Goal: Use online tool/utility: Utilize a website feature to perform a specific function

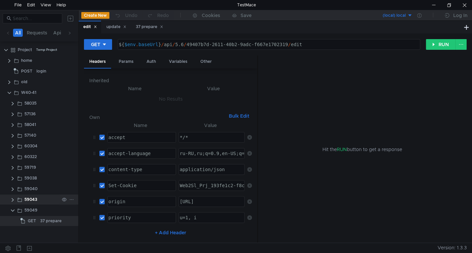
click at [12, 200] on clr-icon at bounding box center [12, 199] width 5 height 5
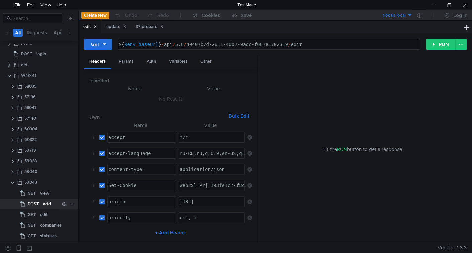
scroll to position [33, 0]
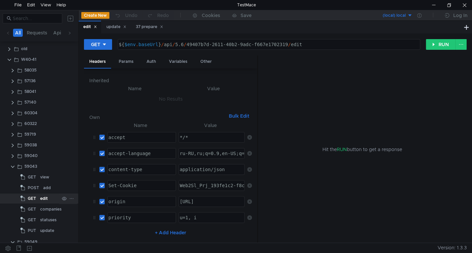
click at [19, 200] on div "GET edit" at bounding box center [49, 199] width 60 height 10
click at [11, 167] on clr-icon at bounding box center [12, 166] width 5 height 5
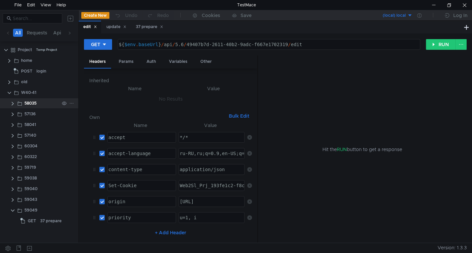
scroll to position [0, 0]
click at [96, 28] on icon at bounding box center [95, 26] width 3 height 3
click at [101, 26] on icon at bounding box center [101, 26] width 3 height 3
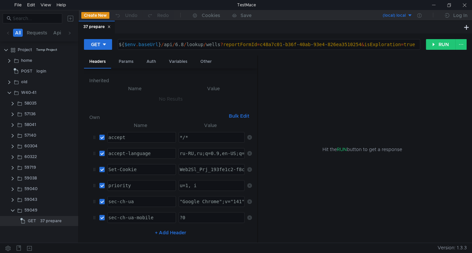
click at [200, 42] on div "${ $env . baseUrl } / api / 6.8 / lookup / wells ? reportFormId = c48a7c01 - b3…" at bounding box center [268, 50] width 302 height 16
type textarea "${$env.baseUrl}/api/6.8/lookup/wells?reportFormId=c48a7c01-b36f-40ab-93e4-826ea…"
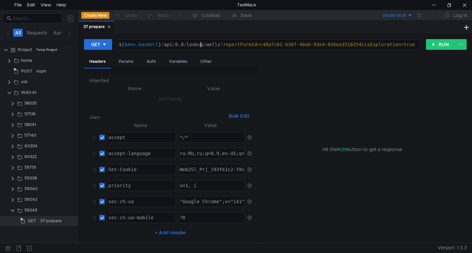
click at [200, 42] on div "${ $env . baseUrl } / api / 6.8 / lookup / wells ? reportFormId = c48a7c01 - b3…" at bounding box center [268, 50] width 302 height 16
click at [207, 45] on div "${ $env . baseUrl } / api / 6.8 / lookup / wells ? reportFormId = c48a7c01 - b3…" at bounding box center [268, 50] width 302 height 16
click at [44, 221] on div "37 prepare" at bounding box center [50, 221] width 21 height 10
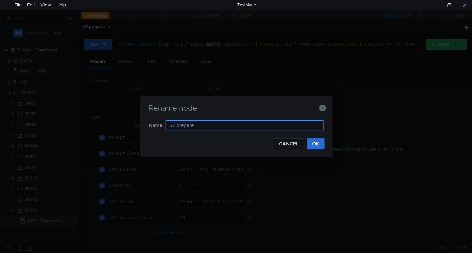
click at [194, 127] on input "37 prepare" at bounding box center [244, 125] width 158 height 10
type input "37 lookup"
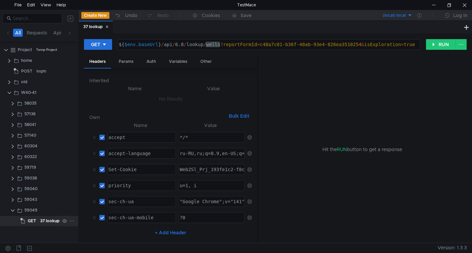
click at [44, 218] on div "37 lookup" at bounding box center [49, 221] width 19 height 10
click at [46, 220] on div "37 lookup" at bounding box center [49, 221] width 19 height 10
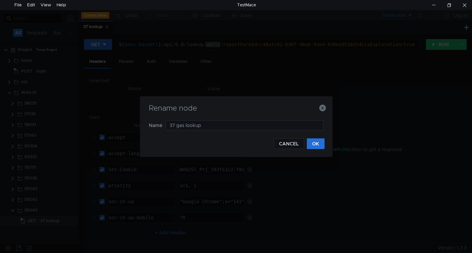
type input "37 gas lookup"
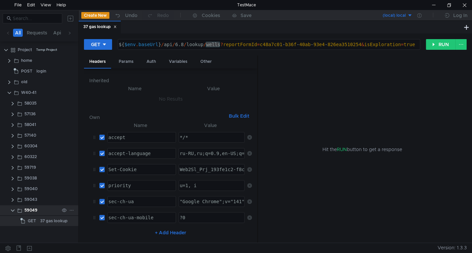
click at [71, 209] on icon at bounding box center [71, 210] width 5 height 5
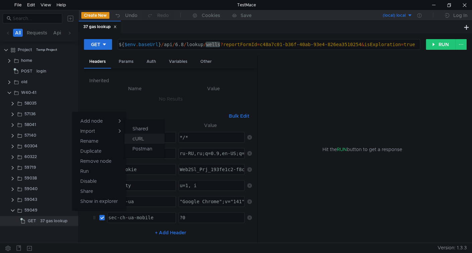
click at [141, 138] on app-tour-anchor "cURL" at bounding box center [138, 139] width 12 height 8
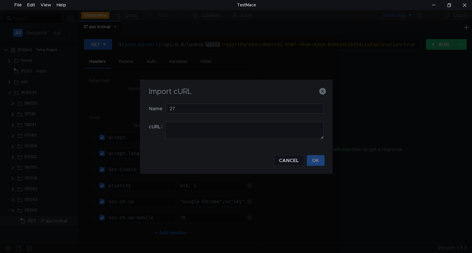
type input "2"
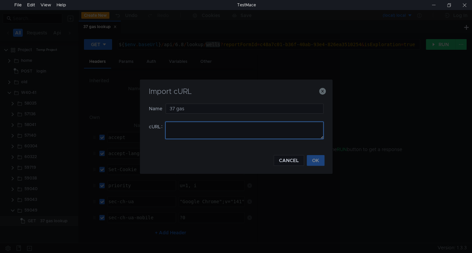
click at [177, 126] on textarea at bounding box center [244, 130] width 158 height 17
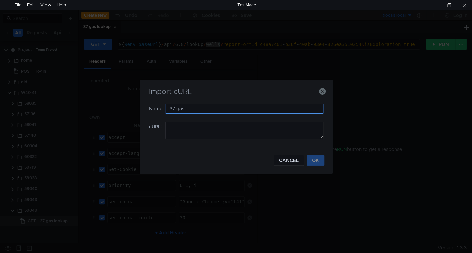
click at [215, 105] on input "37 gas" at bounding box center [244, 109] width 158 height 10
type input "37 gas prepare"
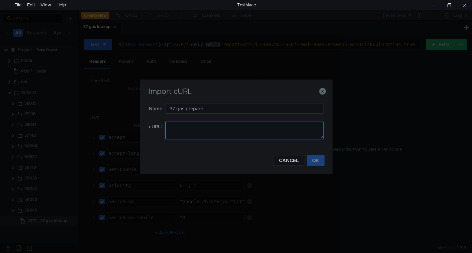
click at [222, 134] on textarea at bounding box center [244, 130] width 158 height 17
paste textarea "curl '[URL]' \ -H 'accept: */*' \ -H 'accept-language: ru-RU,ru;q=0.9,en-US;q=0…"
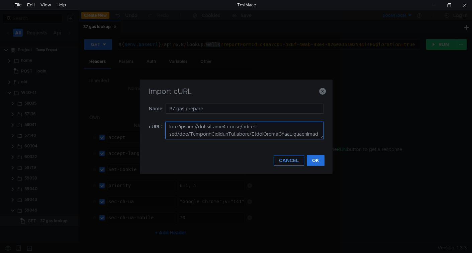
scroll to position [176, 0]
type textarea "curl '[URL]' \ -H 'accept: */*' \ -H 'accept-language: ru-RU,ru;q=0.9,en-US;q=0…"
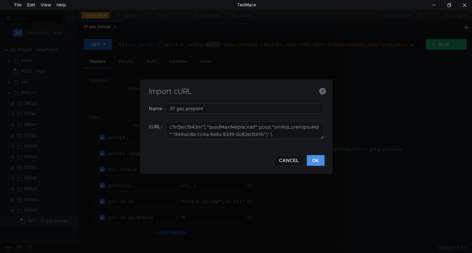
click at [320, 155] on button "OK" at bounding box center [316, 160] width 18 height 11
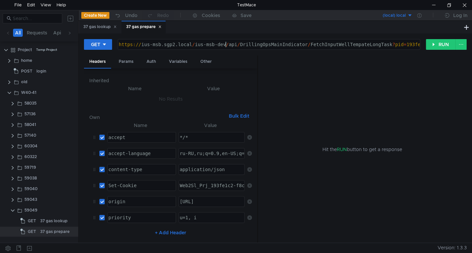
click at [226, 45] on div "https:// ius-msb.sgp2.local / ius-msb-dev / api / DrillingOpsMainIndicator / Fe…" at bounding box center [312, 50] width 390 height 16
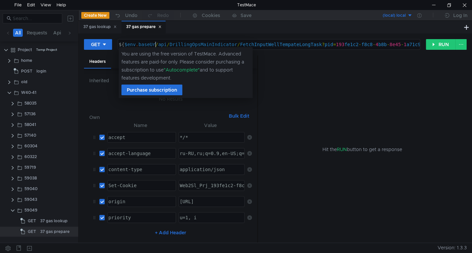
scroll to position [0, 3]
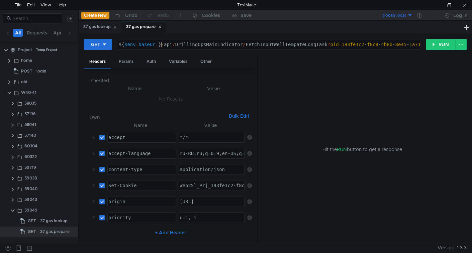
type textarea "${$env.baseUr.}/api/DrillingOpsMainIndicator/FetchInputWellTempateLongTask?pid=…"
click at [202, 42] on div "${ $env . baseUr . } / api / DrillingOpsMainIndicator / FetchInputWellTempateLo…" at bounding box center [280, 50] width 326 height 16
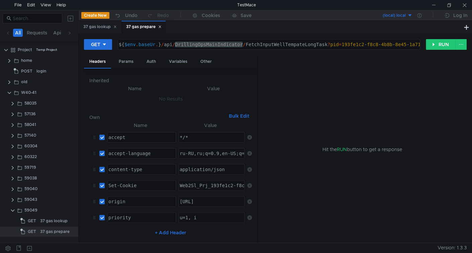
click at [289, 45] on div "${ $env . baseUr . } / api / DrillingOpsMainIndicator / FetchInputWellTempateLo…" at bounding box center [280, 50] width 326 height 16
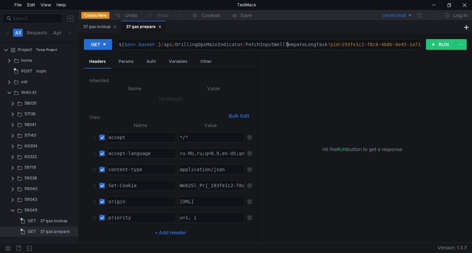
click at [289, 45] on div "${ $env . baseUr . } / api / DrillingOpsMainIndicator / FetchInputWellTempateLo…" at bounding box center [280, 50] width 326 height 16
click at [95, 30] on div "37 gas lookup" at bounding box center [99, 26] width 33 height 7
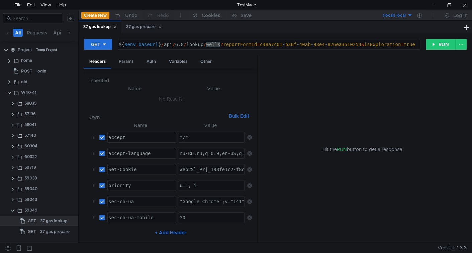
click at [96, 27] on div "37 gas lookup" at bounding box center [99, 26] width 33 height 7
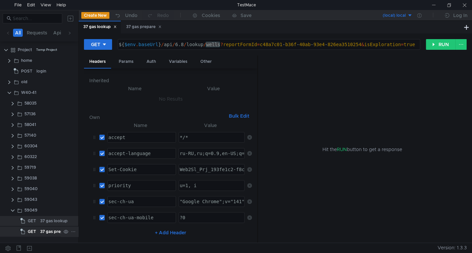
click at [54, 229] on div "37 gas prepare" at bounding box center [54, 232] width 29 height 10
